Goal: Task Accomplishment & Management: Manage account settings

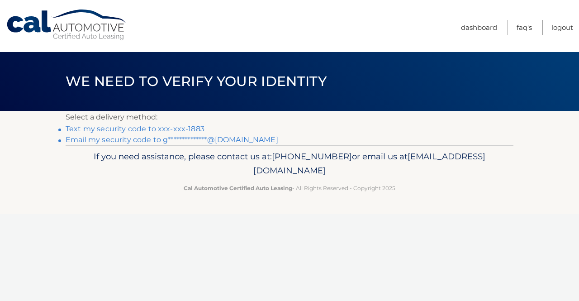
click at [180, 130] on link "Text my security code to xxx-xxx-1883" at bounding box center [135, 128] width 139 height 9
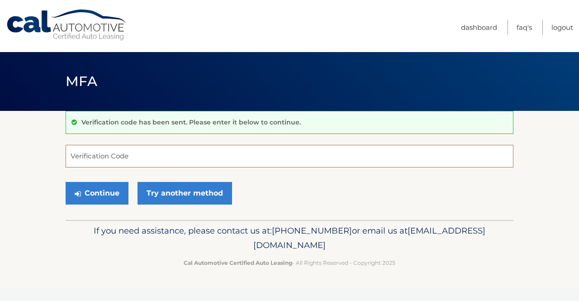
click at [166, 155] on input "Verification Code" at bounding box center [290, 156] width 448 height 23
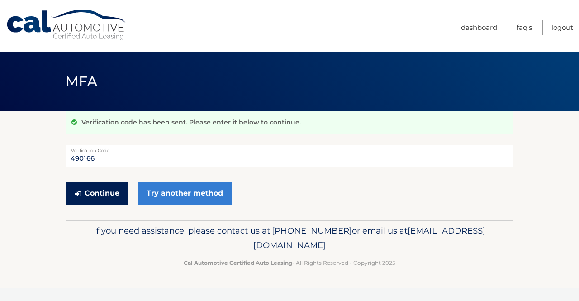
type input "490166"
click at [115, 193] on button "Continue" at bounding box center [97, 193] width 63 height 23
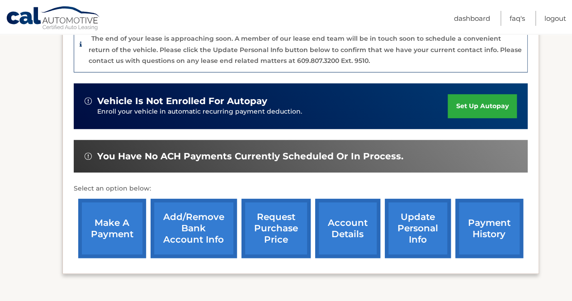
scroll to position [259, 0]
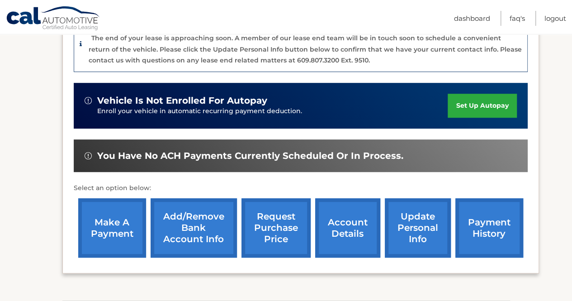
click at [328, 230] on link "account details" at bounding box center [347, 227] width 65 height 59
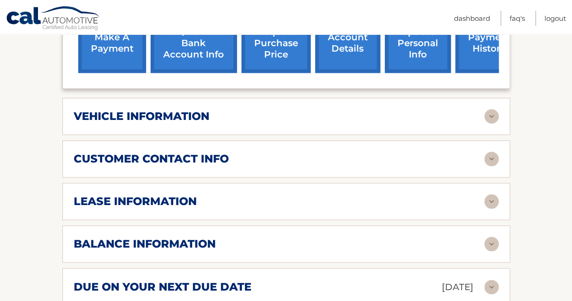
scroll to position [390, 0]
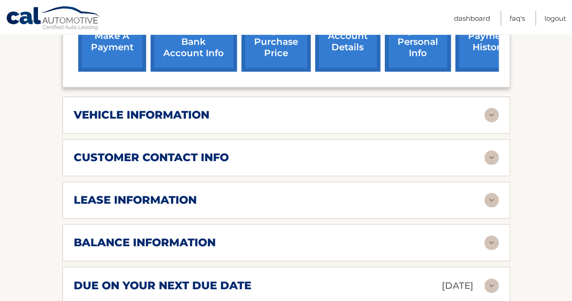
click at [483, 201] on div "lease information" at bounding box center [279, 200] width 411 height 14
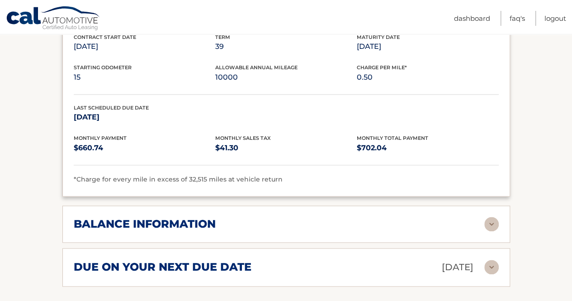
scroll to position [589, 0]
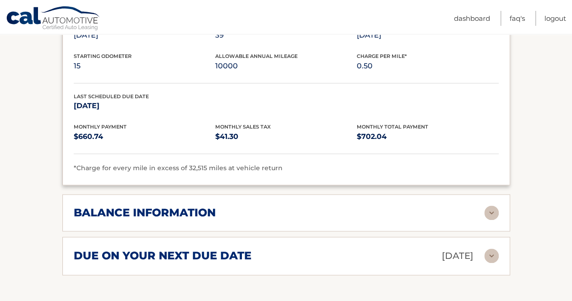
click at [494, 207] on img at bounding box center [491, 212] width 14 height 14
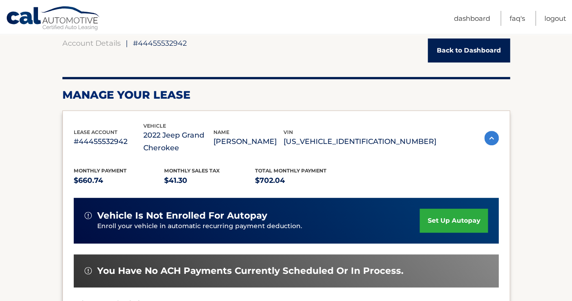
scroll to position [85, 0]
